Goal: Task Accomplishment & Management: Use online tool/utility

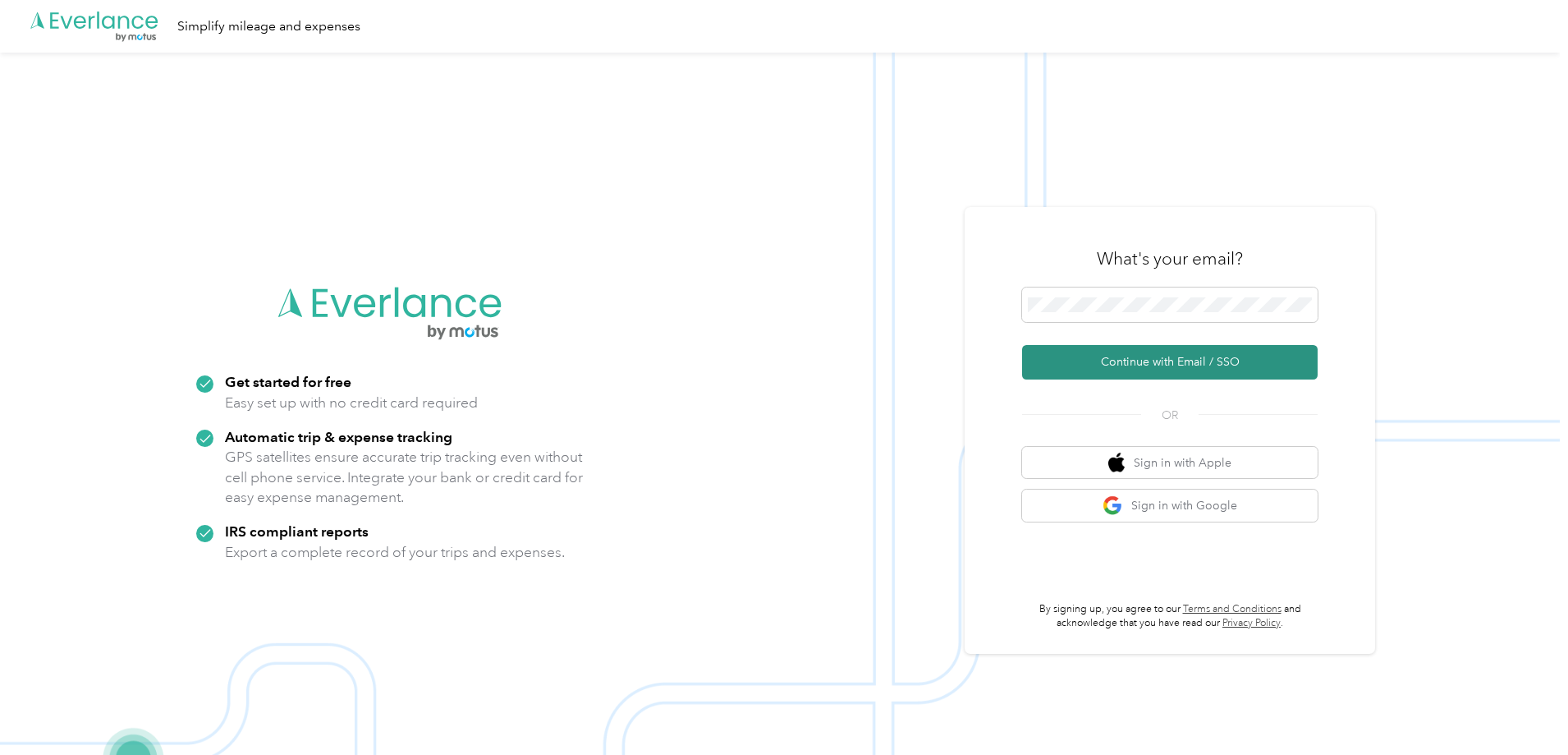
click at [1198, 370] on button "Continue with Email / SSO" at bounding box center [1169, 362] width 295 height 35
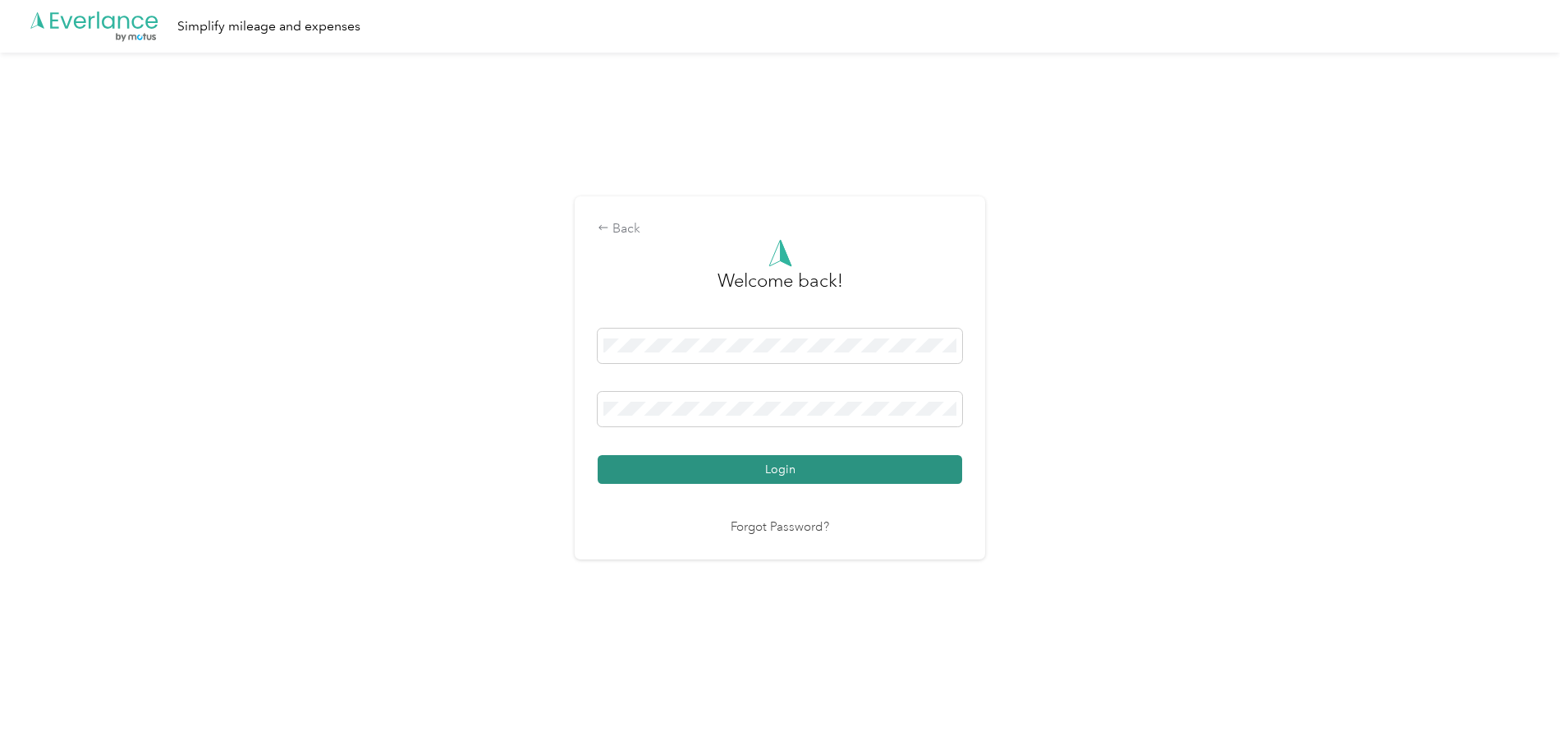
click at [803, 473] on button "Login" at bounding box center [780, 470] width 364 height 29
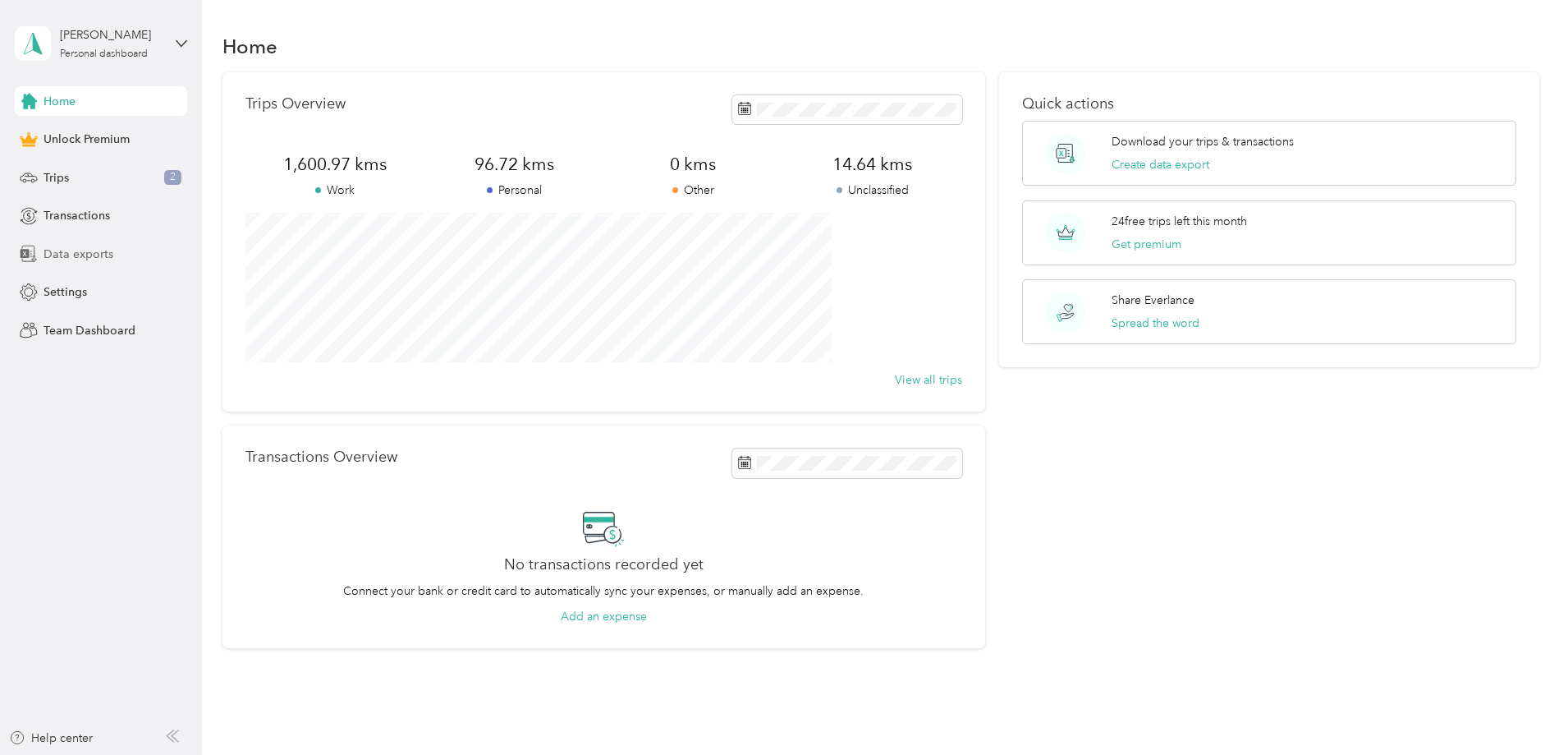
click at [89, 251] on span "Data exports" at bounding box center [78, 254] width 70 height 17
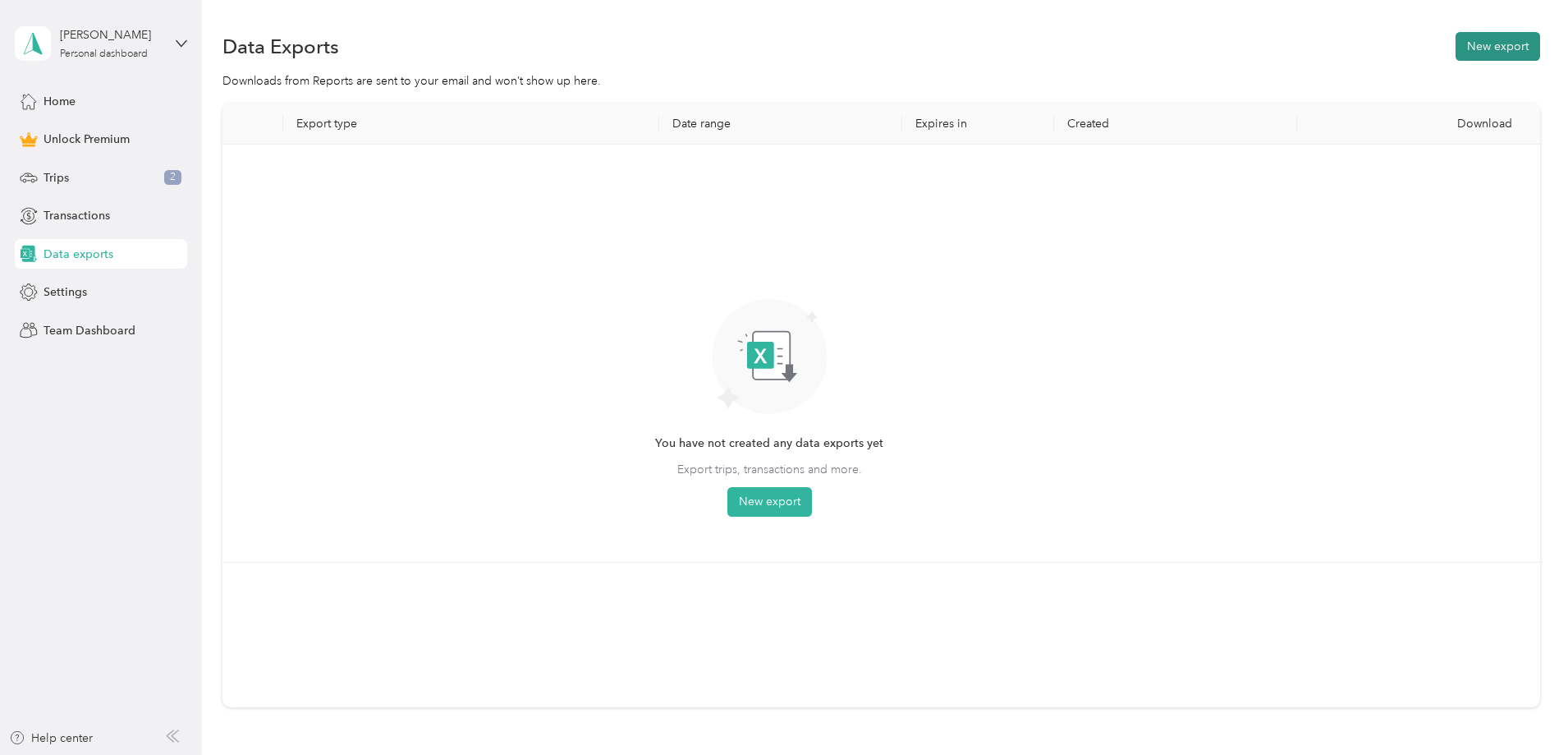
click at [1456, 51] on button "New export" at bounding box center [1498, 46] width 85 height 29
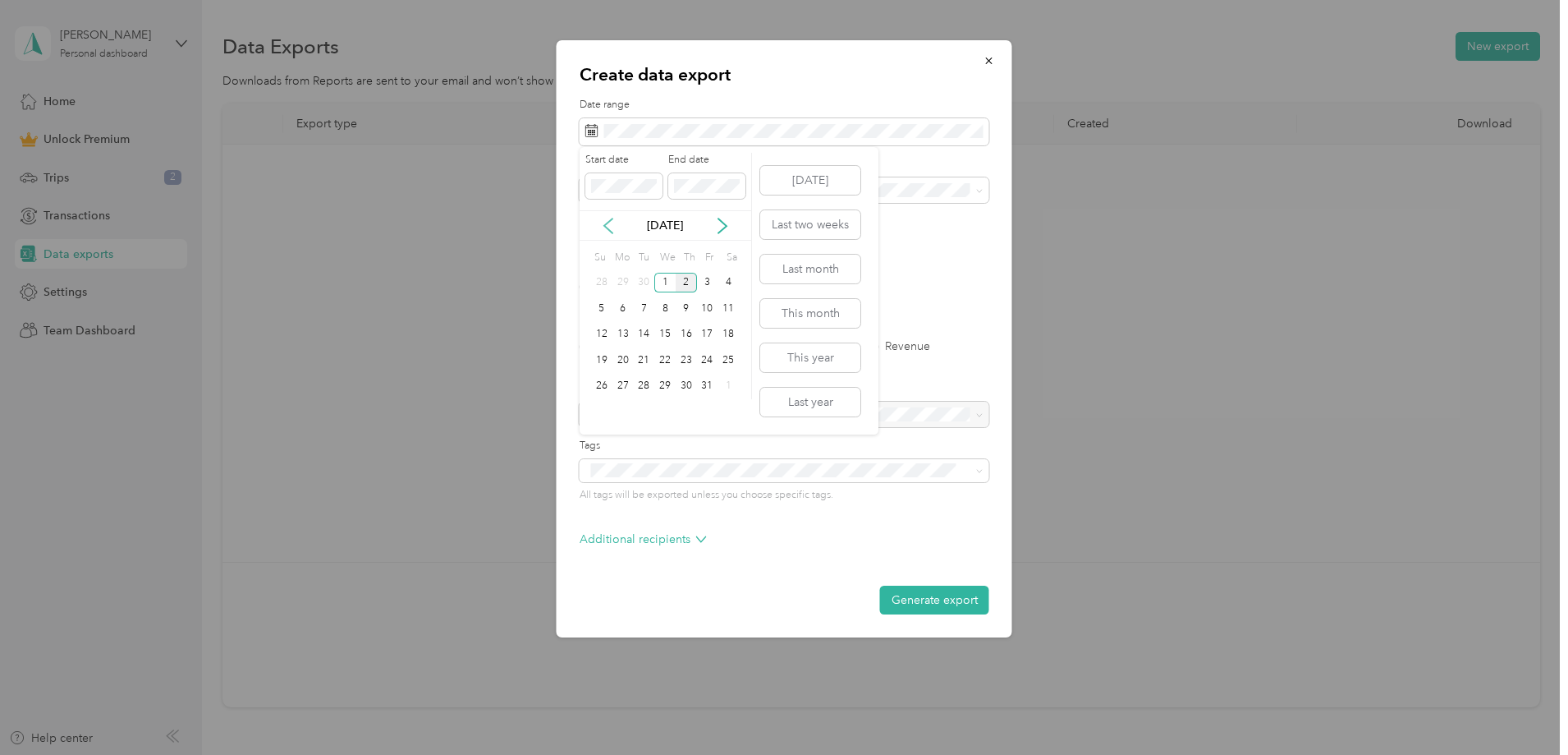
click at [607, 226] on icon at bounding box center [608, 226] width 17 height 17
click at [625, 278] on div "1" at bounding box center [622, 283] width 21 height 20
click at [640, 384] on div "30" at bounding box center [644, 386] width 21 height 20
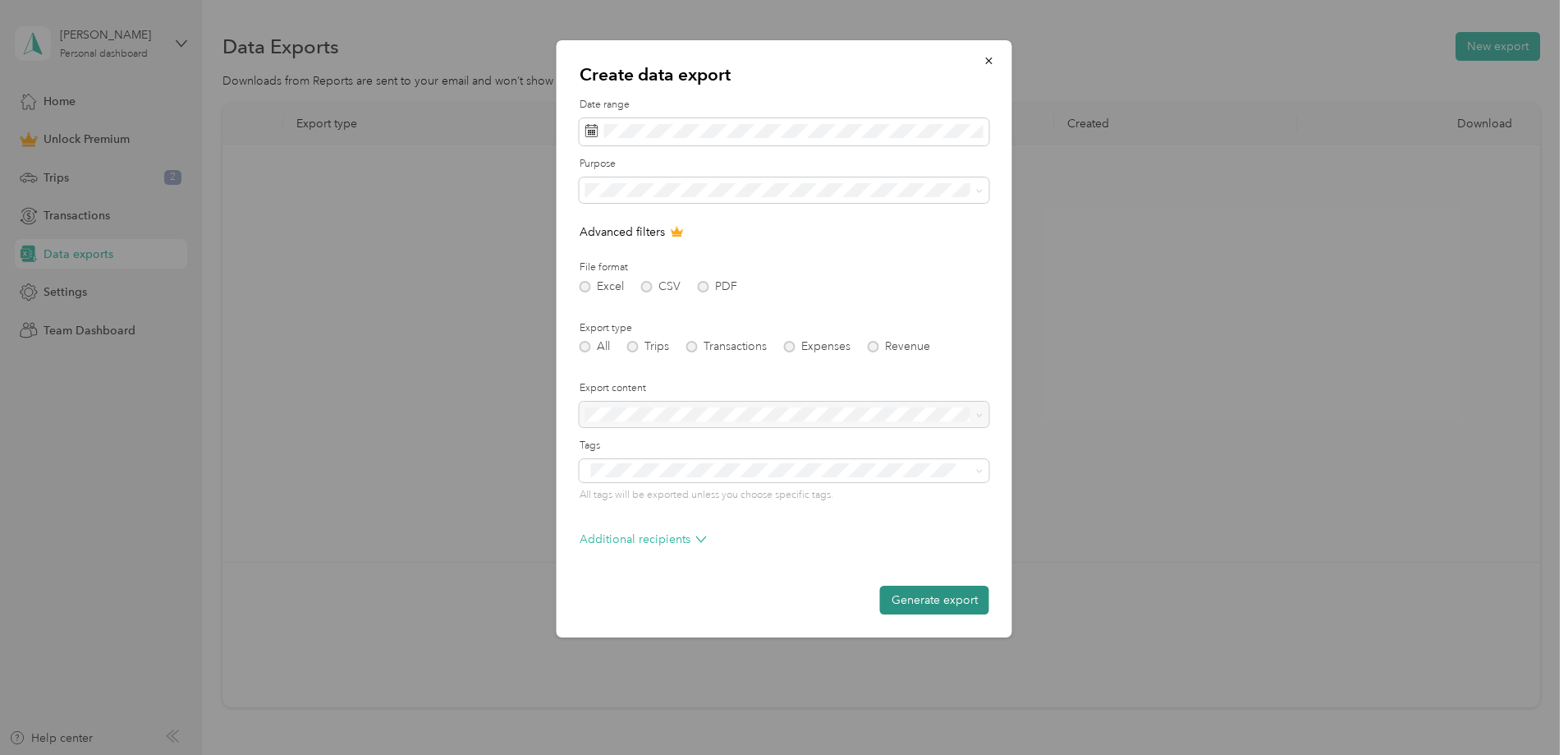
click at [922, 603] on button "Generate export" at bounding box center [935, 600] width 109 height 29
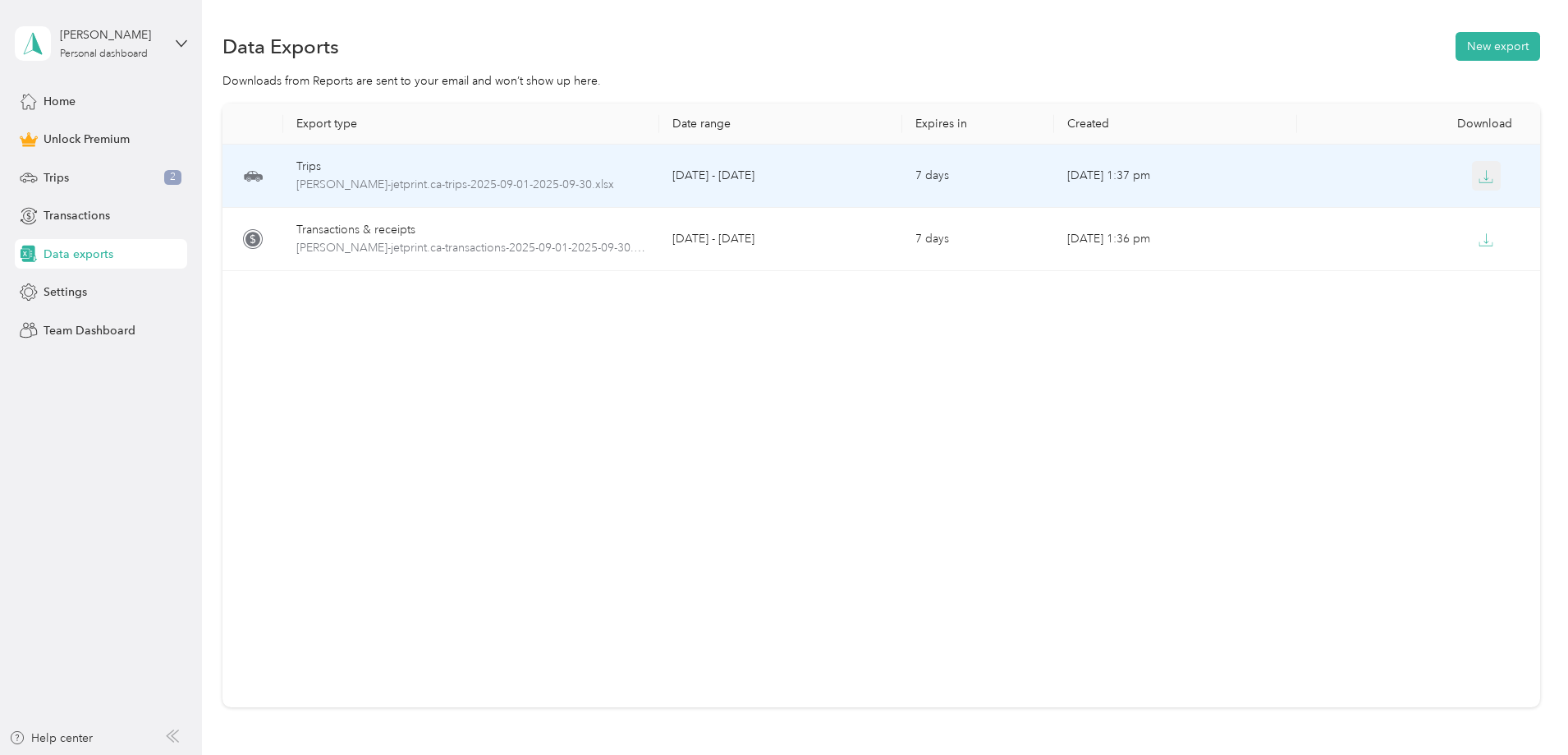
click at [1479, 178] on icon "button" at bounding box center [1486, 177] width 15 height 15
